Goal: Information Seeking & Learning: Learn about a topic

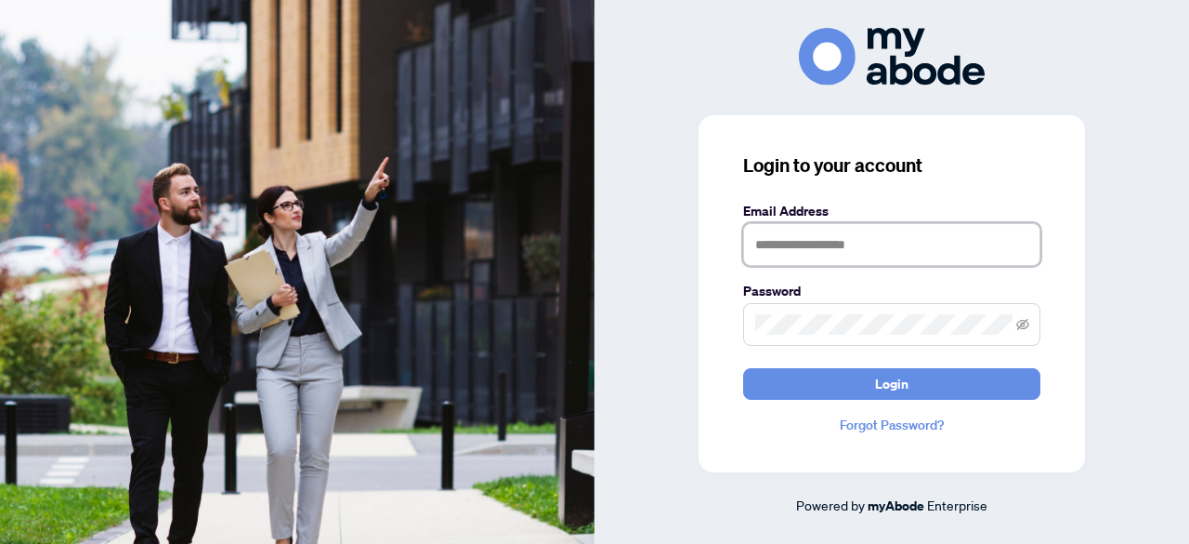
click at [789, 250] on input "text" at bounding box center [891, 244] width 297 height 43
type input "**********"
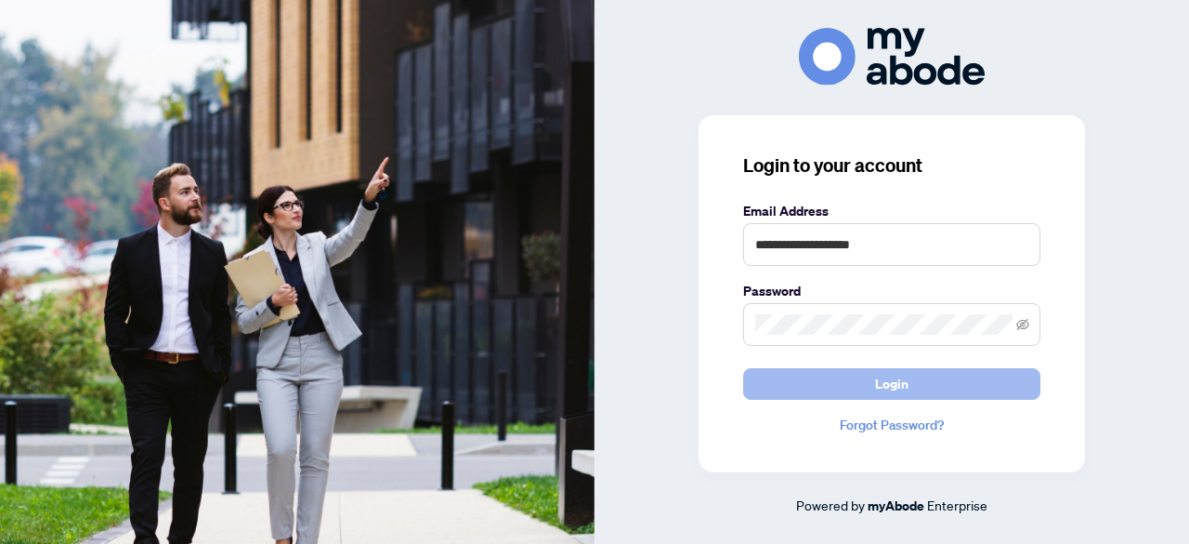
click at [847, 373] on button "Login" at bounding box center [891, 384] width 297 height 32
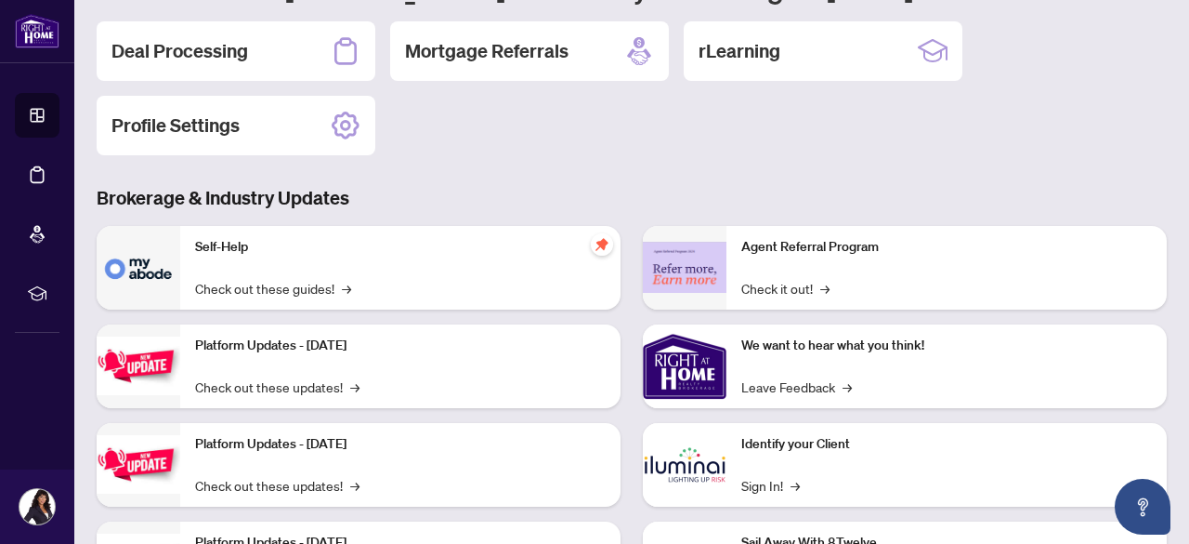
scroll to position [307, 0]
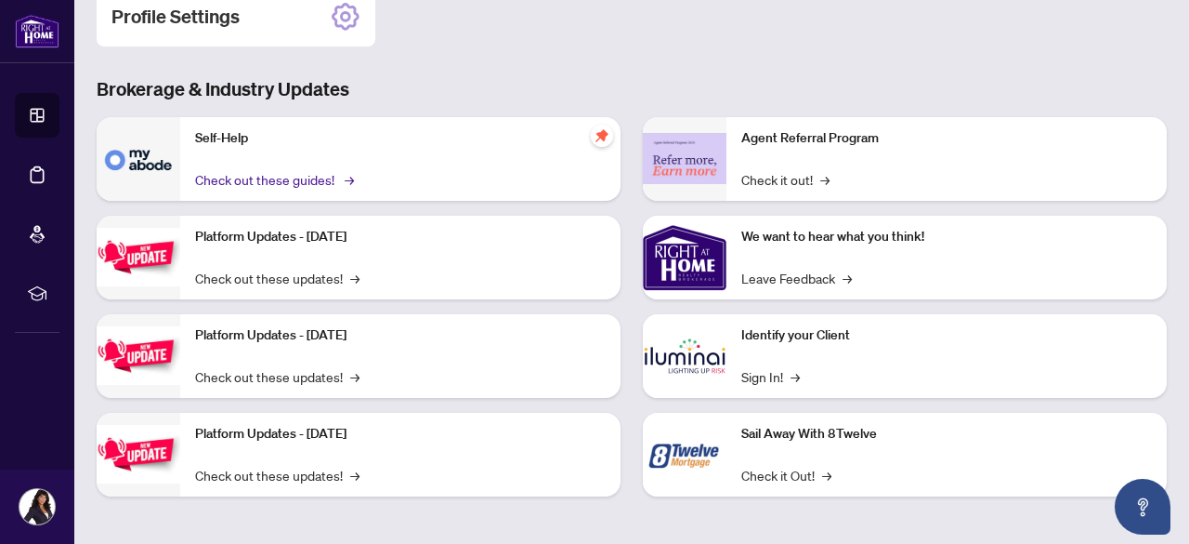
click at [238, 181] on link "Check out these guides! →" at bounding box center [273, 179] width 156 height 20
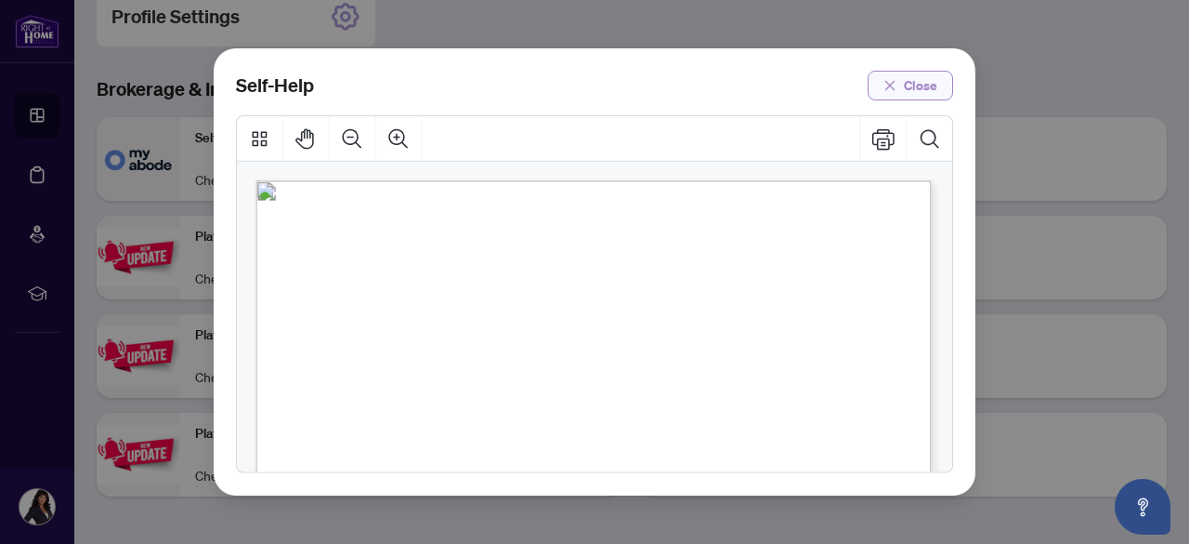
click at [918, 77] on span "Close" at bounding box center [920, 86] width 33 height 30
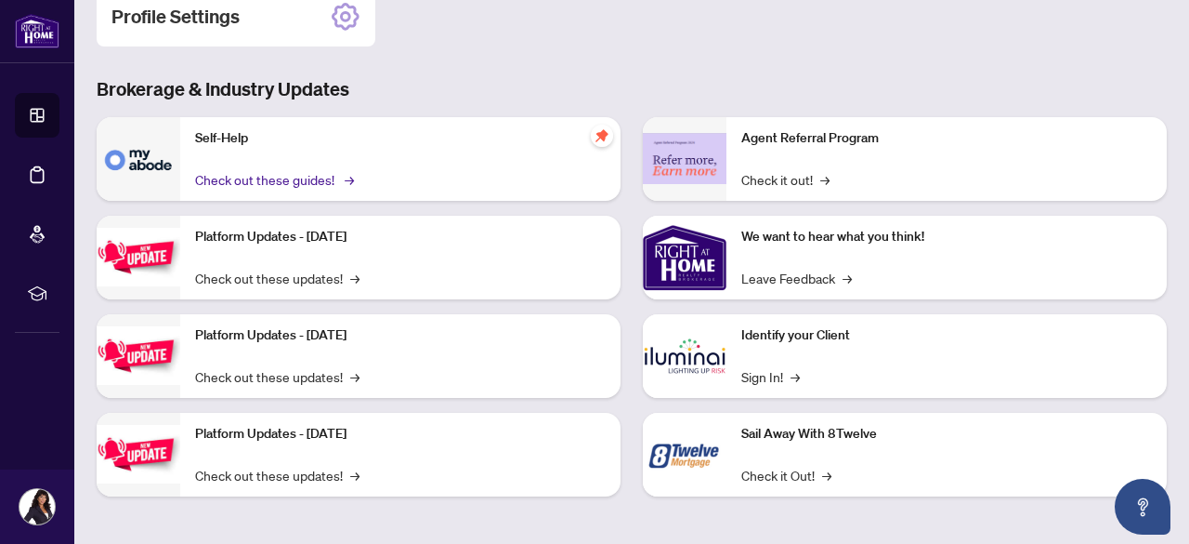
click at [240, 180] on link "Check out these guides! →" at bounding box center [273, 179] width 156 height 20
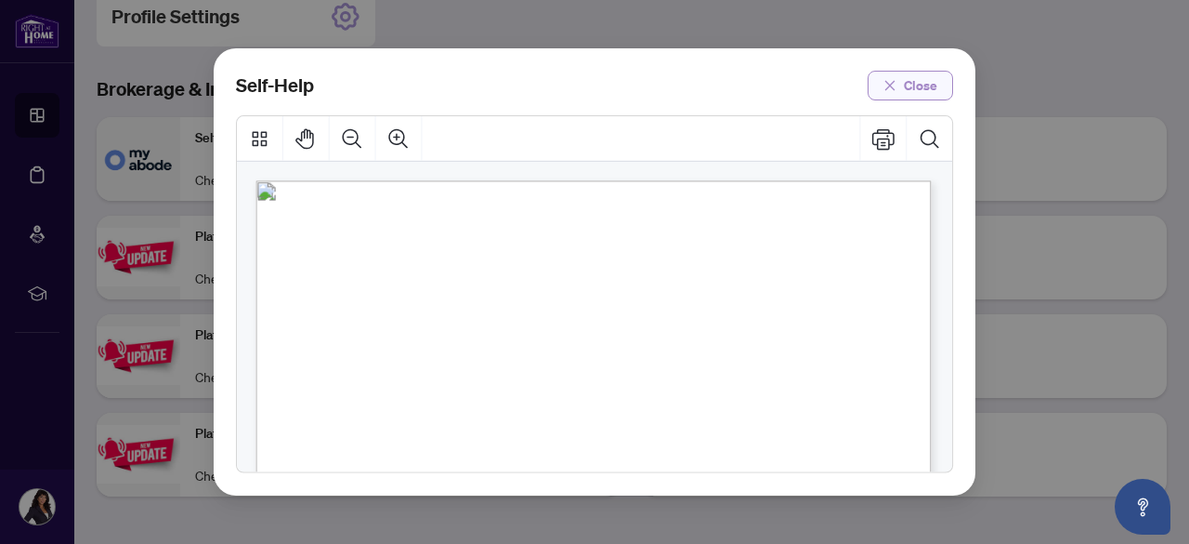
click at [915, 88] on span "Close" at bounding box center [920, 86] width 33 height 30
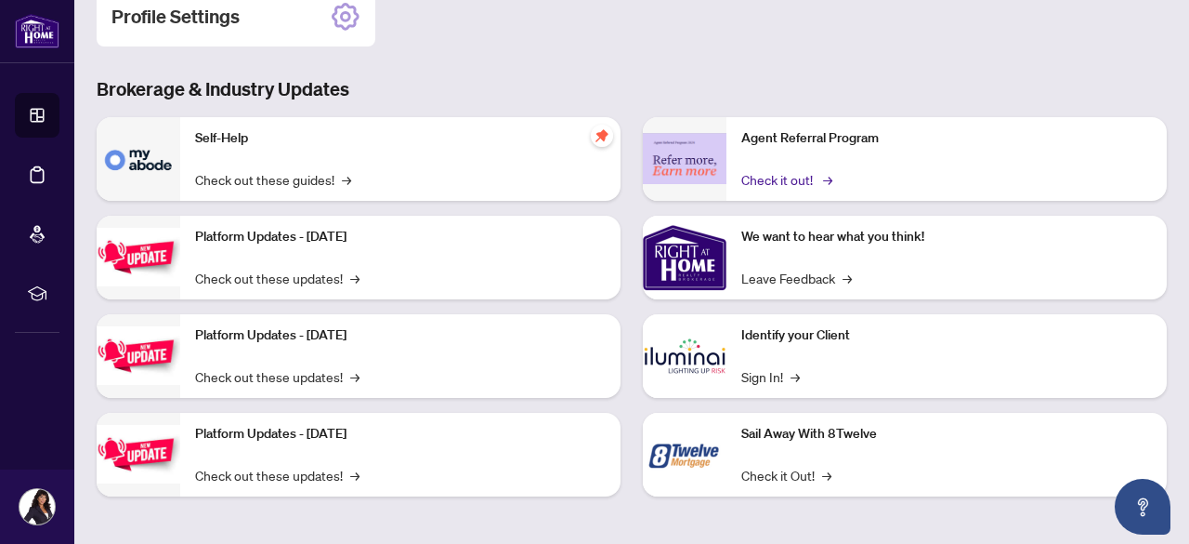
click at [765, 174] on link "Check it out! →" at bounding box center [786, 179] width 88 height 20
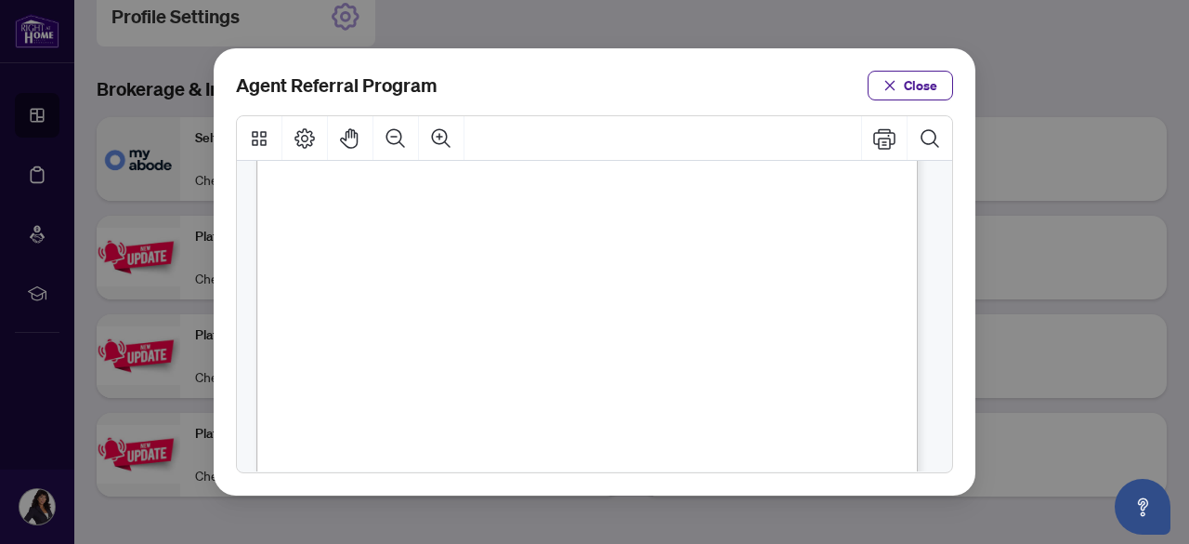
scroll to position [446, 0]
click at [913, 81] on span "Close" at bounding box center [920, 86] width 33 height 30
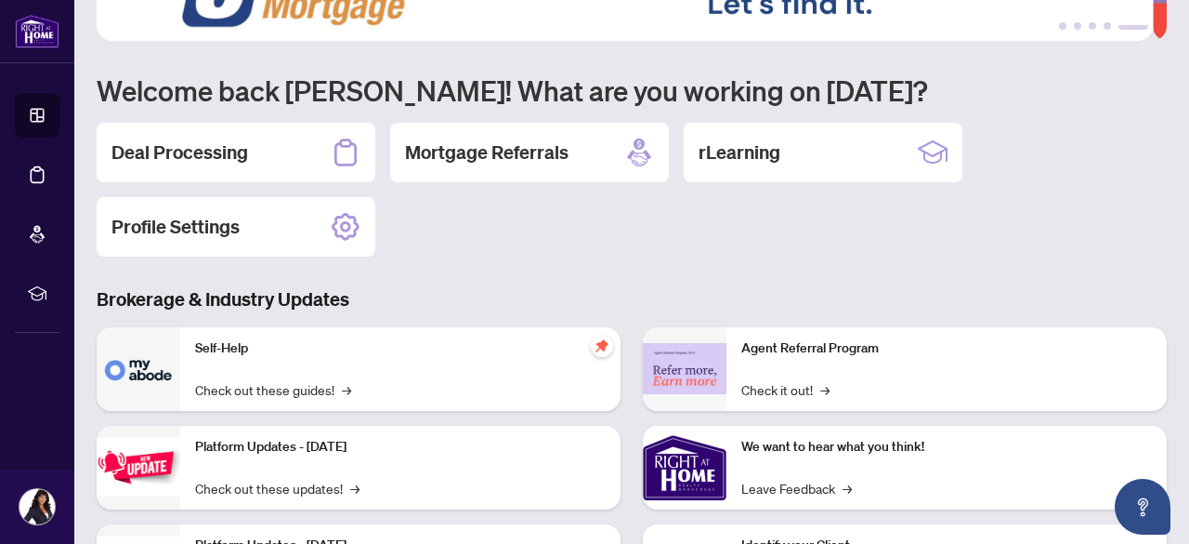
scroll to position [0, 0]
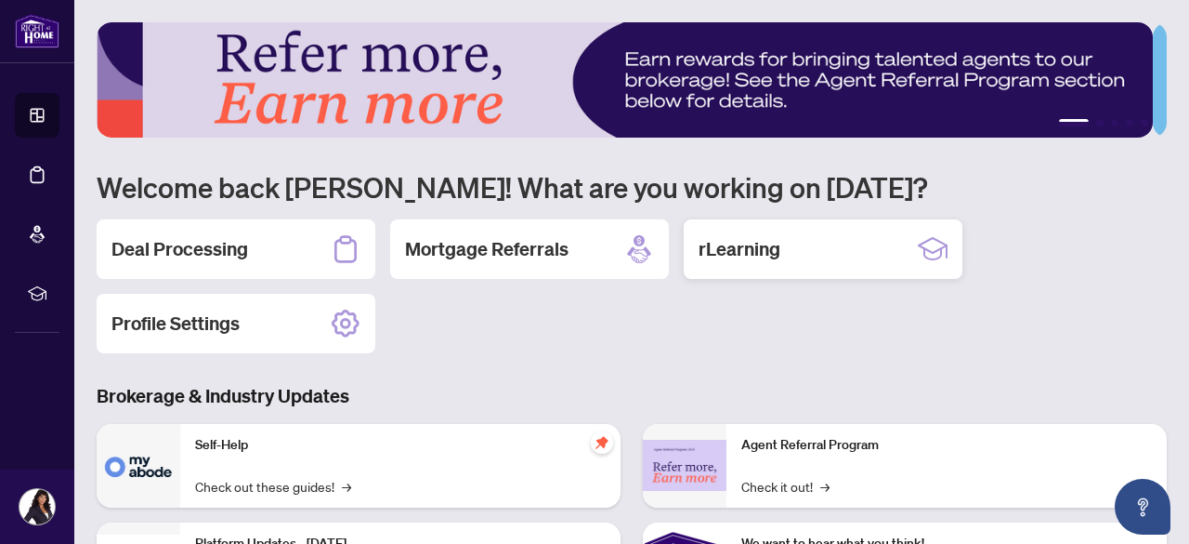
click at [737, 253] on h2 "rLearning" at bounding box center [740, 249] width 82 height 26
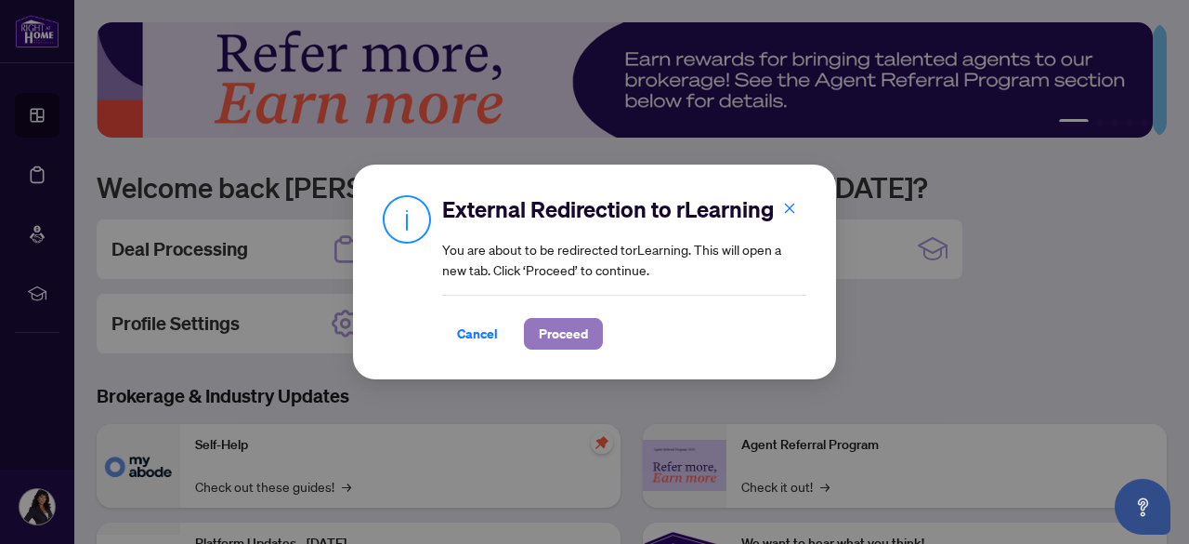
click at [556, 330] on span "Proceed" at bounding box center [563, 334] width 49 height 30
